Goal: Information Seeking & Learning: Learn about a topic

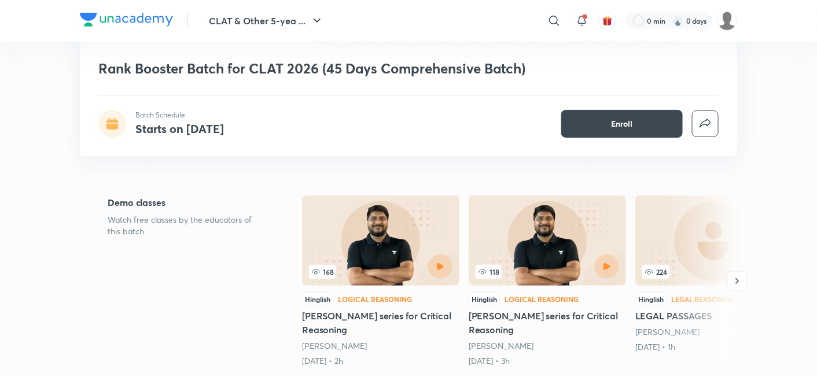
scroll to position [159, 0]
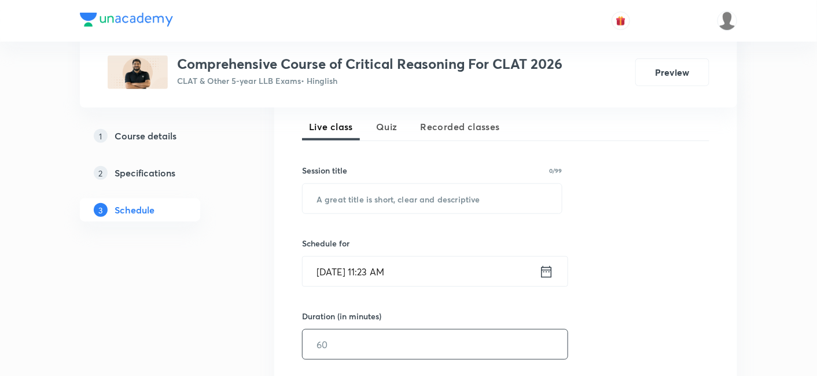
scroll to position [193, 0]
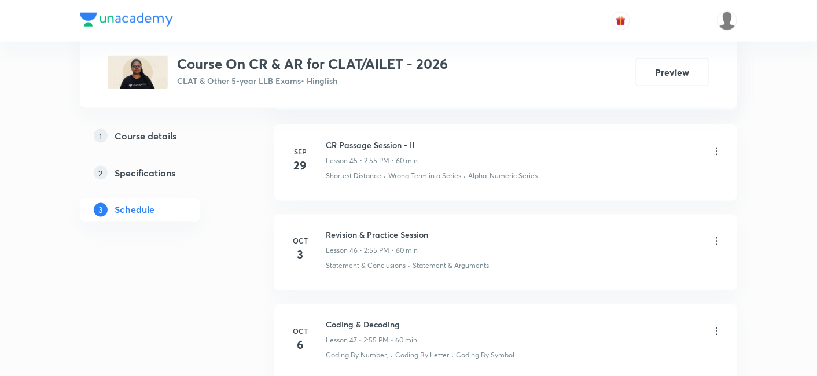
scroll to position [4725, 0]
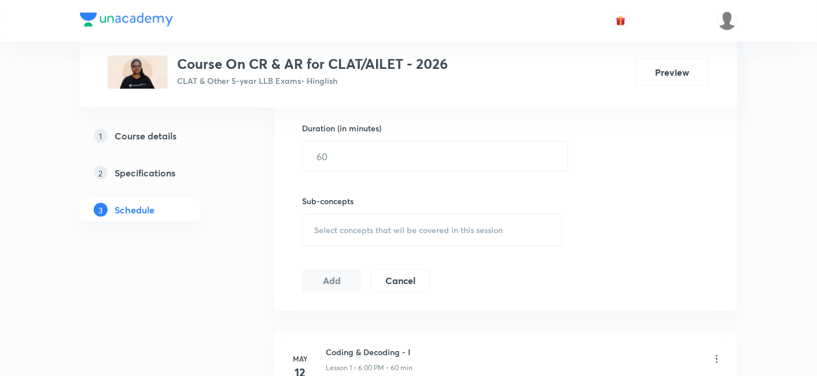
scroll to position [390, 0]
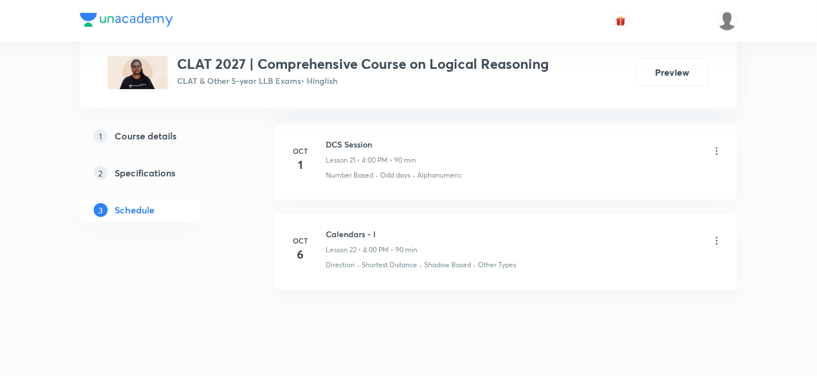
scroll to position [2464, 0]
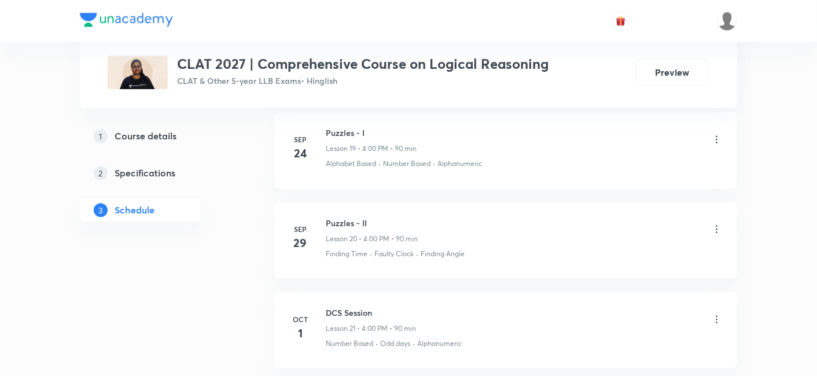
scroll to position [2282, 0]
